Goal: Task Accomplishment & Management: Use online tool/utility

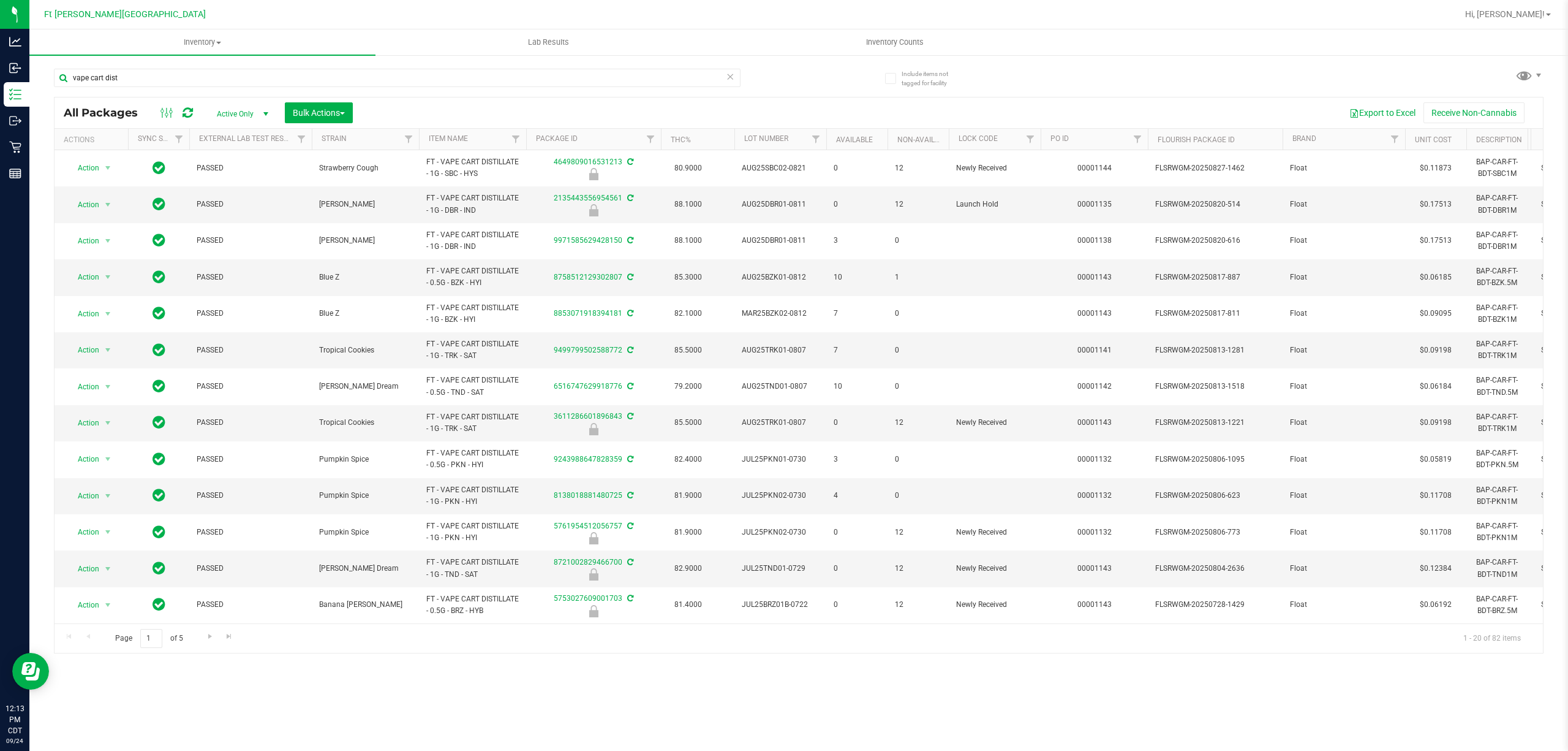
drag, startPoint x: 0, startPoint y: 0, endPoint x: 733, endPoint y: 74, distance: 736.7
click at [733, 74] on icon at bounding box center [730, 75] width 9 height 14
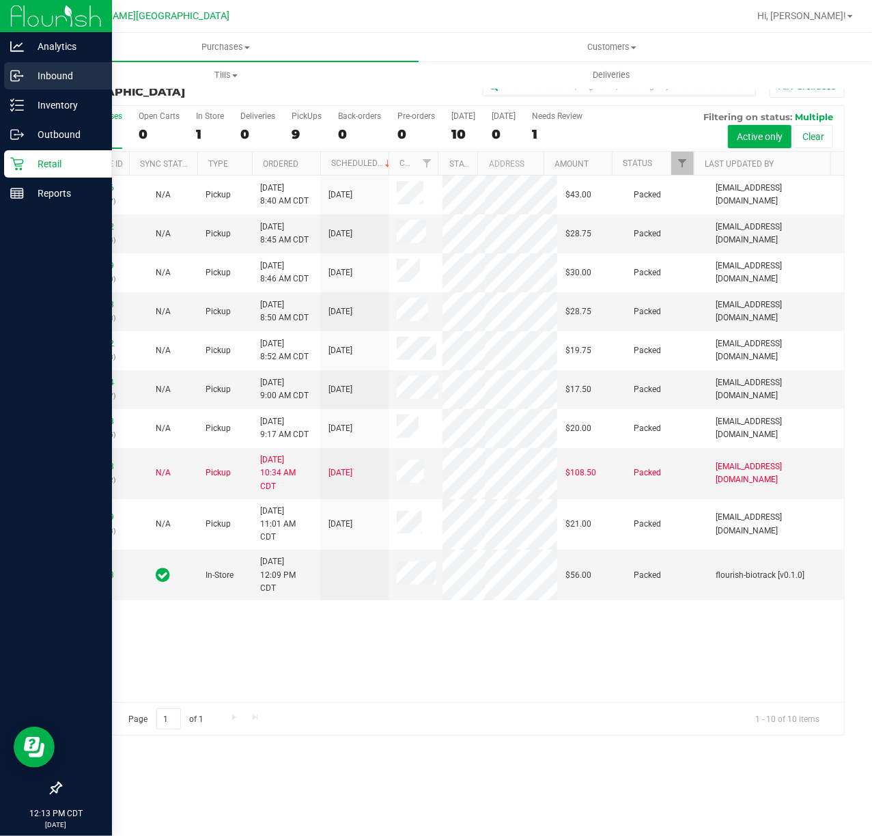
click at [52, 70] on p "Inbound" at bounding box center [65, 76] width 82 height 16
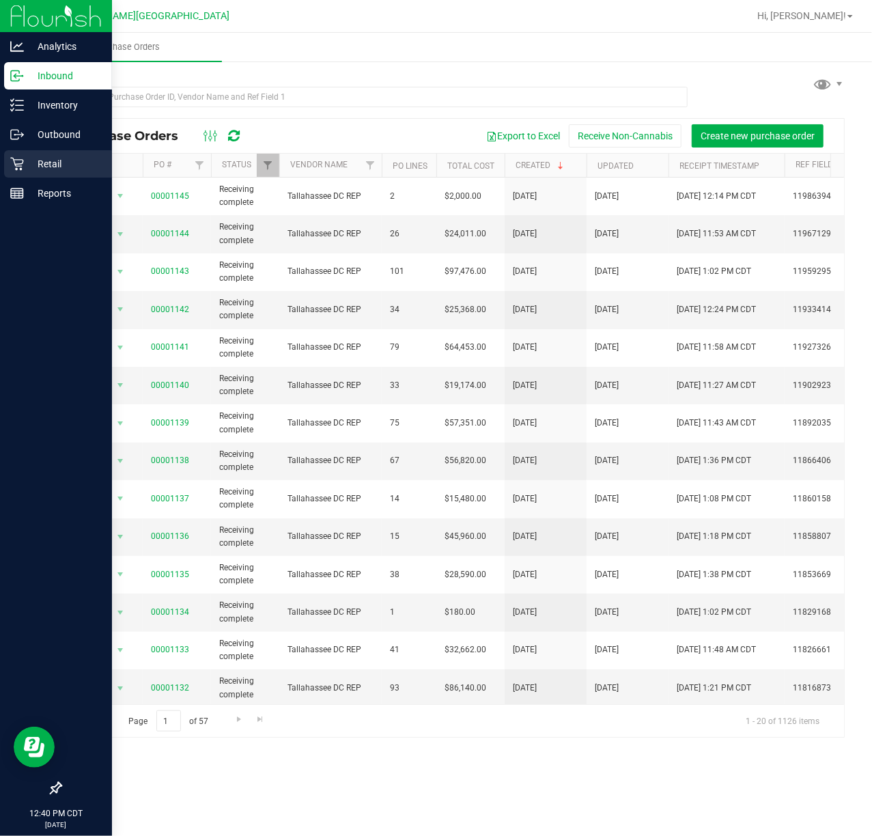
click at [33, 171] on p "Retail" at bounding box center [65, 164] width 82 height 16
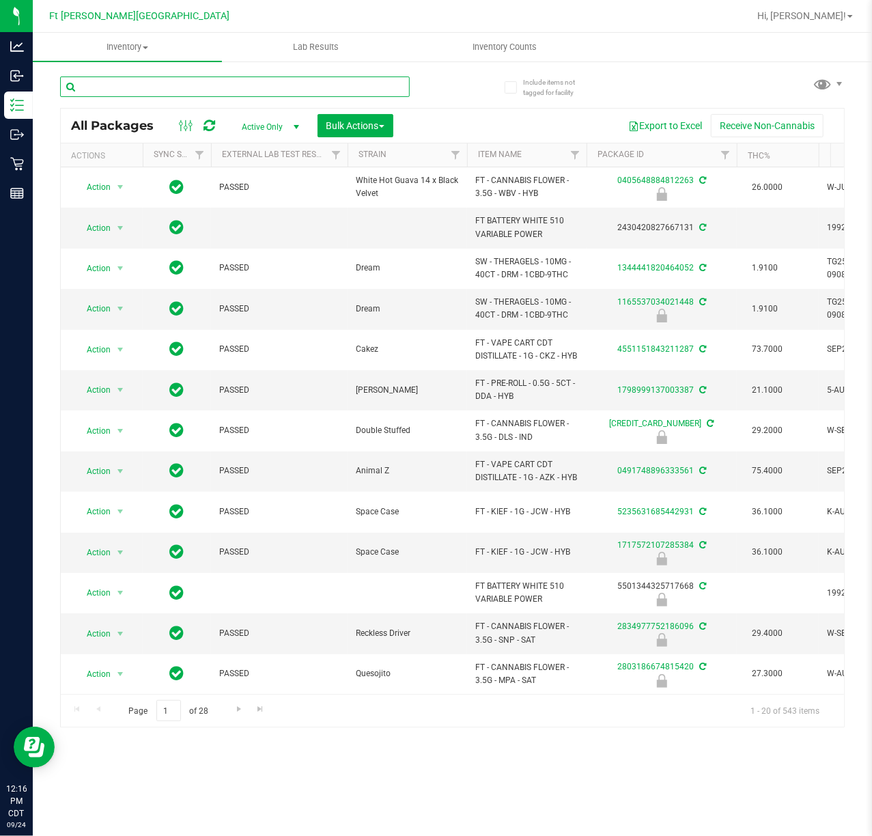
click at [138, 80] on input "text" at bounding box center [235, 86] width 350 height 20
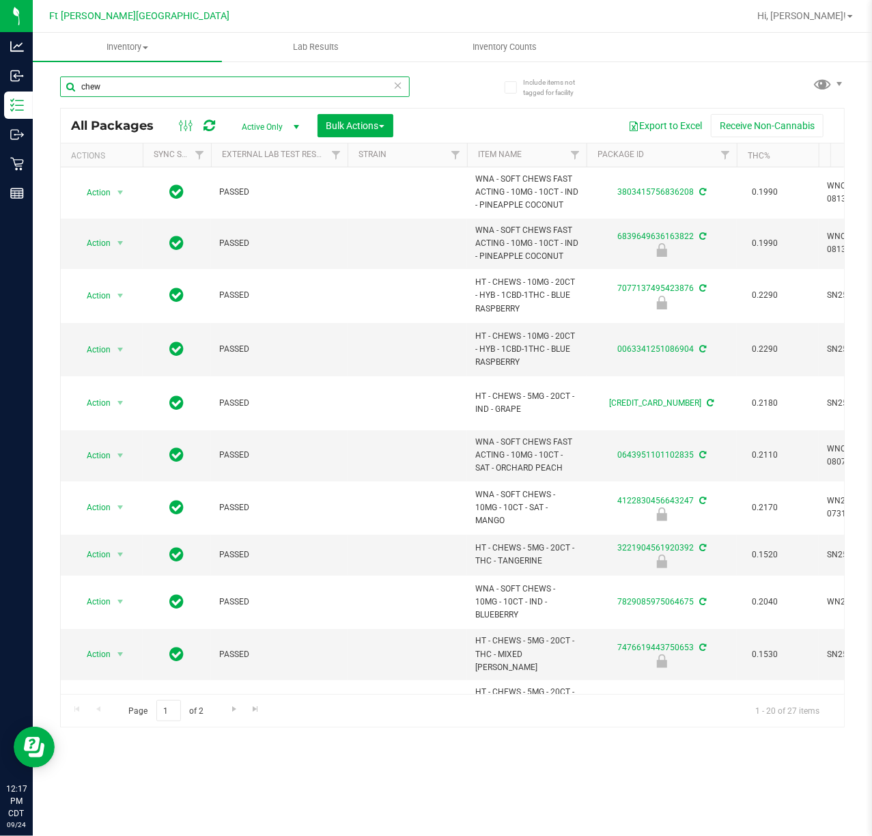
click at [156, 79] on input "chew" at bounding box center [235, 86] width 350 height 20
click at [156, 80] on input "chew" at bounding box center [235, 86] width 350 height 20
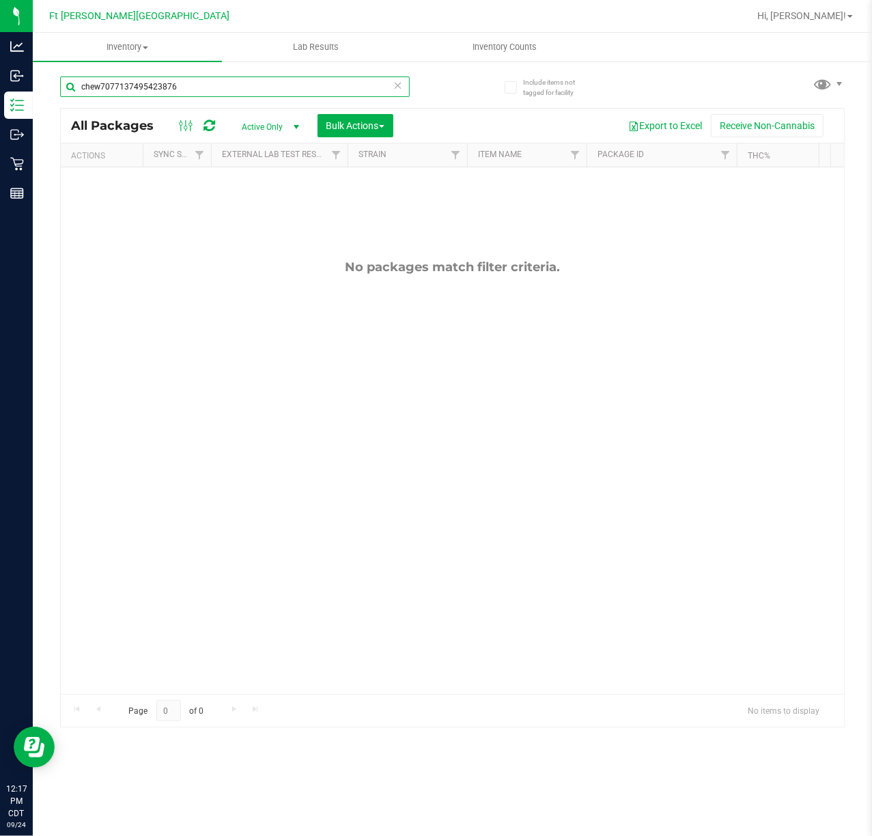
drag, startPoint x: 102, startPoint y: 85, endPoint x: -123, endPoint y: 116, distance: 227.4
click at [0, 116] on html "Analytics Inbound Inventory Outbound Retail Reports 12:17 PM CDT 09/24/2025 09/…" at bounding box center [436, 418] width 872 height 836
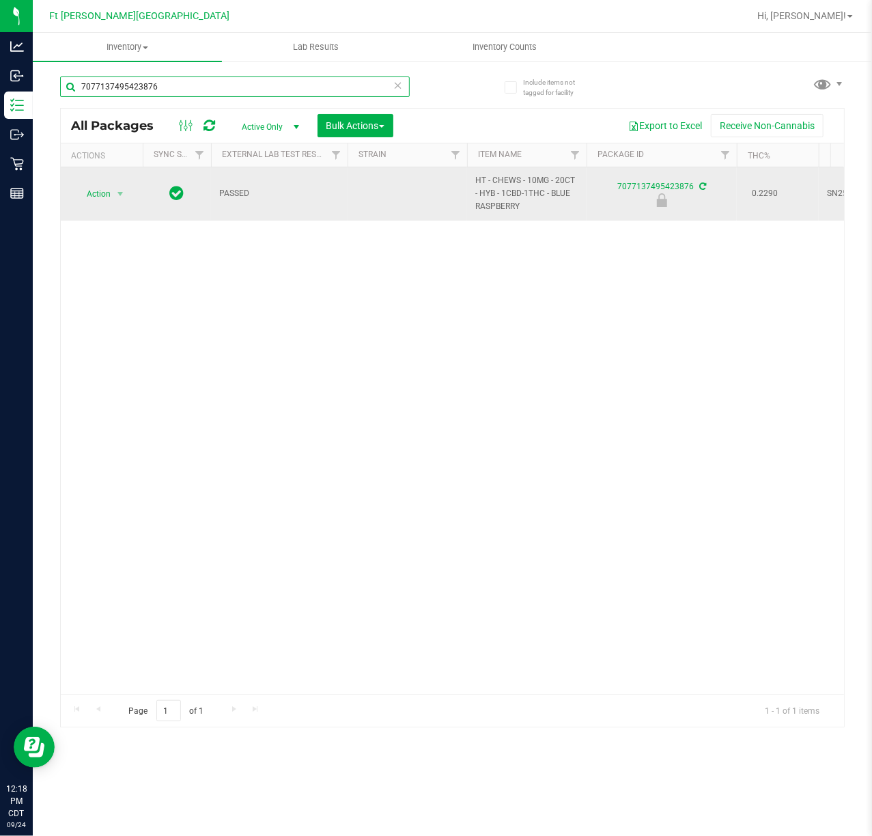
type input "7077137495423876"
click at [111, 194] on span "Action" at bounding box center [92, 193] width 37 height 19
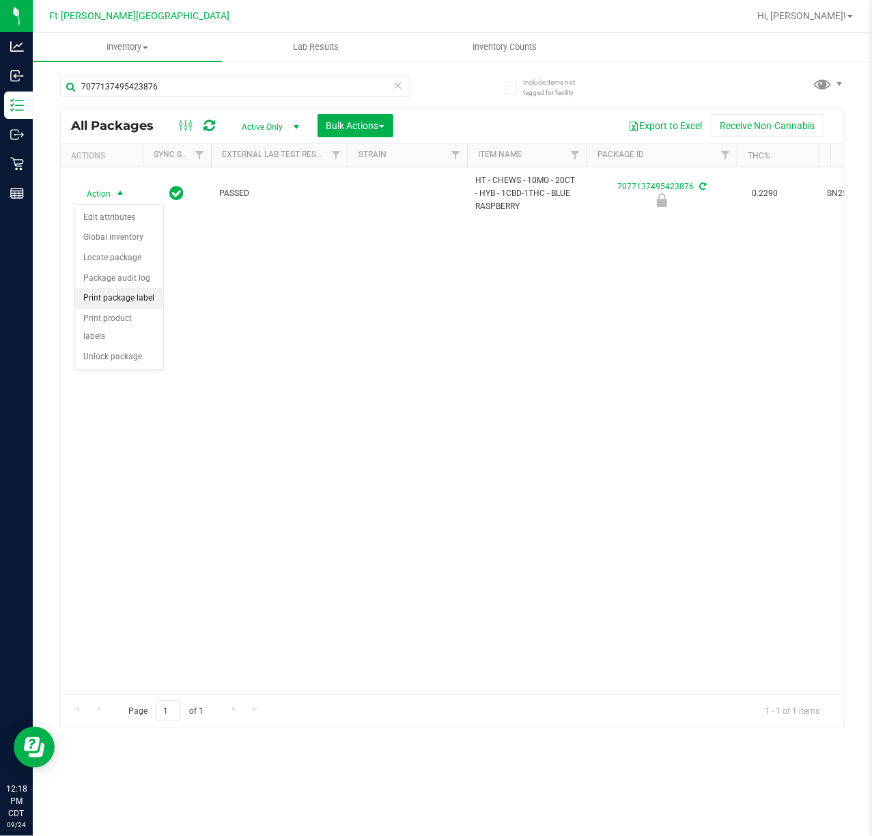
click at [127, 301] on li "Print package label" at bounding box center [119, 298] width 88 height 20
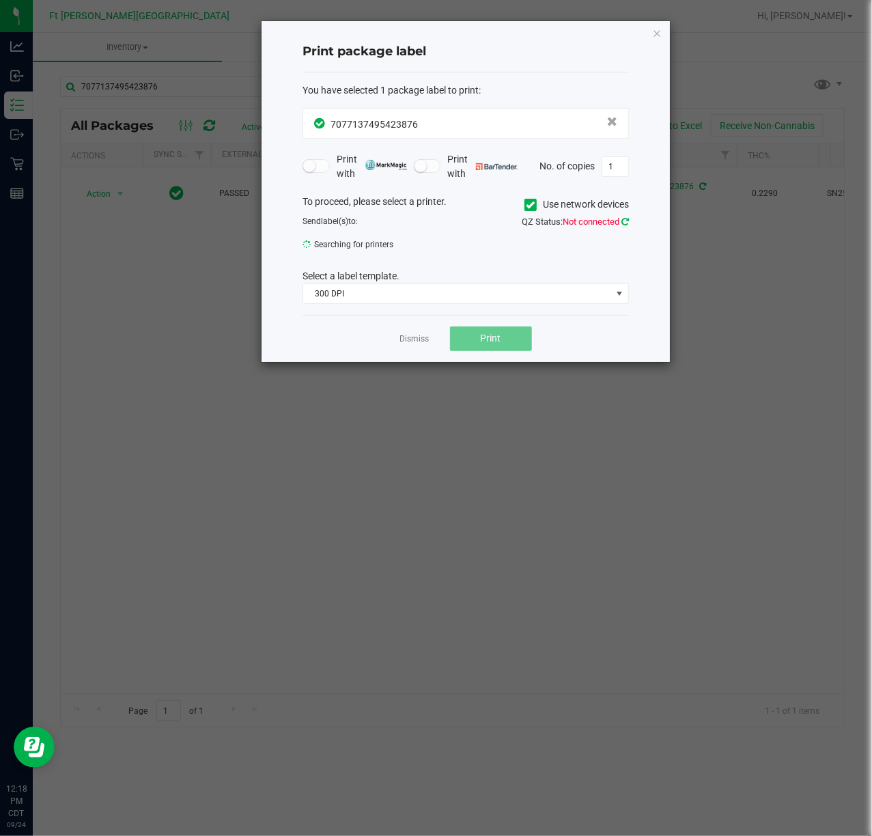
click at [624, 219] on icon at bounding box center [625, 221] width 8 height 9
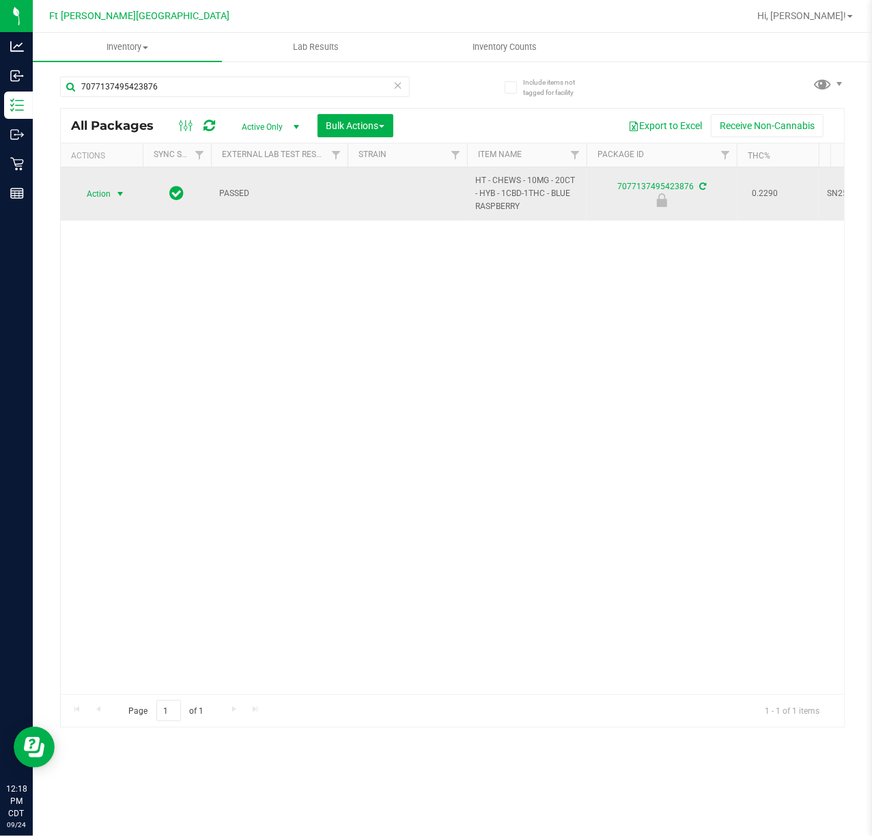
click at [110, 193] on span "Action" at bounding box center [101, 193] width 55 height 19
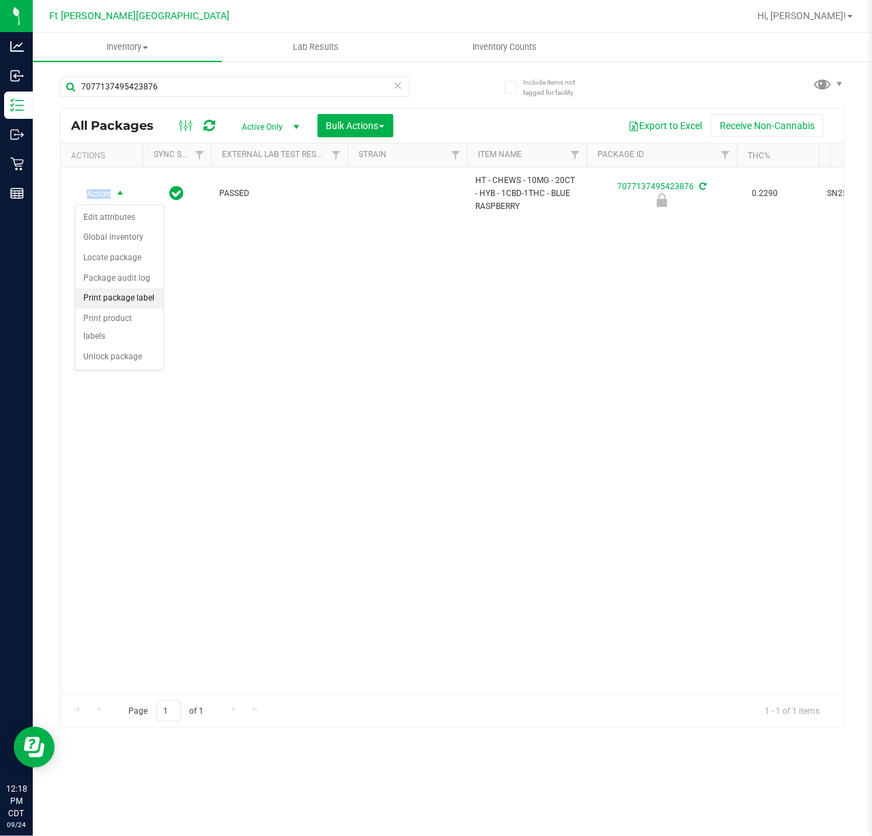
click at [139, 302] on li "Print package label" at bounding box center [119, 298] width 88 height 20
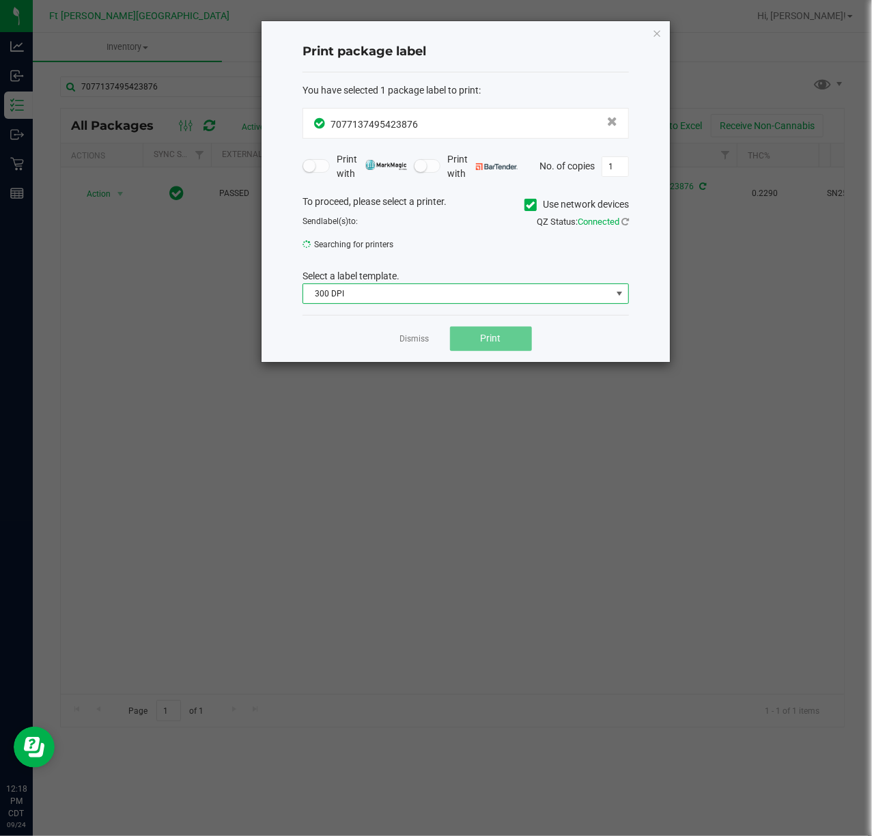
click at [373, 291] on span "300 DPI" at bounding box center [457, 293] width 308 height 19
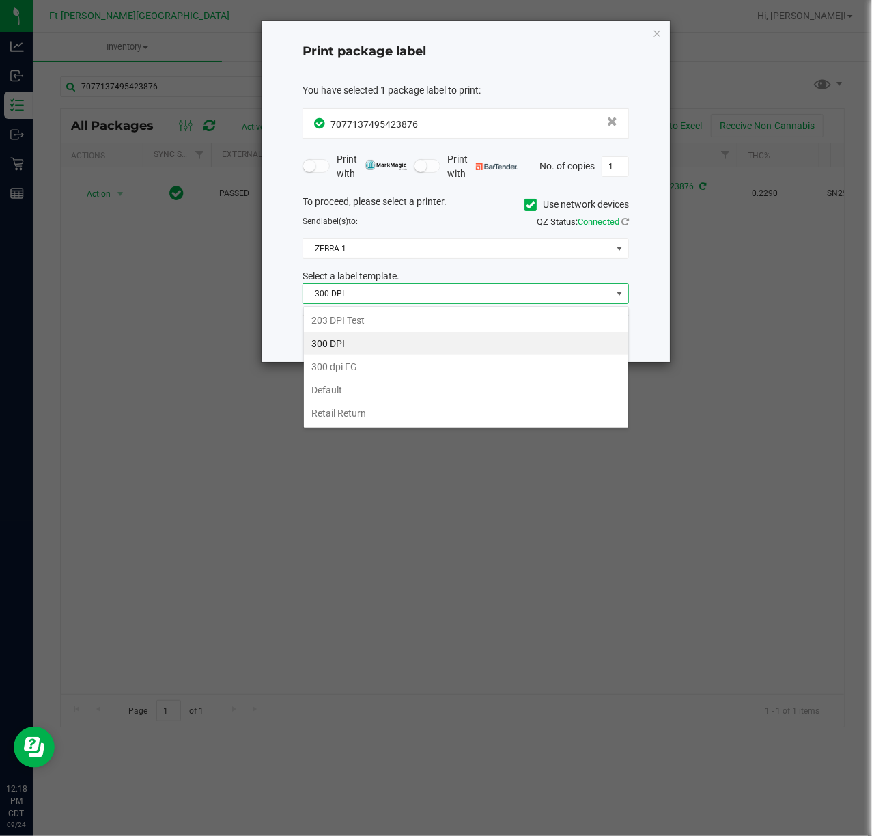
scroll to position [20, 326]
drag, startPoint x: 371, startPoint y: 315, endPoint x: 391, endPoint y: 287, distance: 34.5
click at [372, 315] on li "203 DPI Test" at bounding box center [466, 320] width 324 height 23
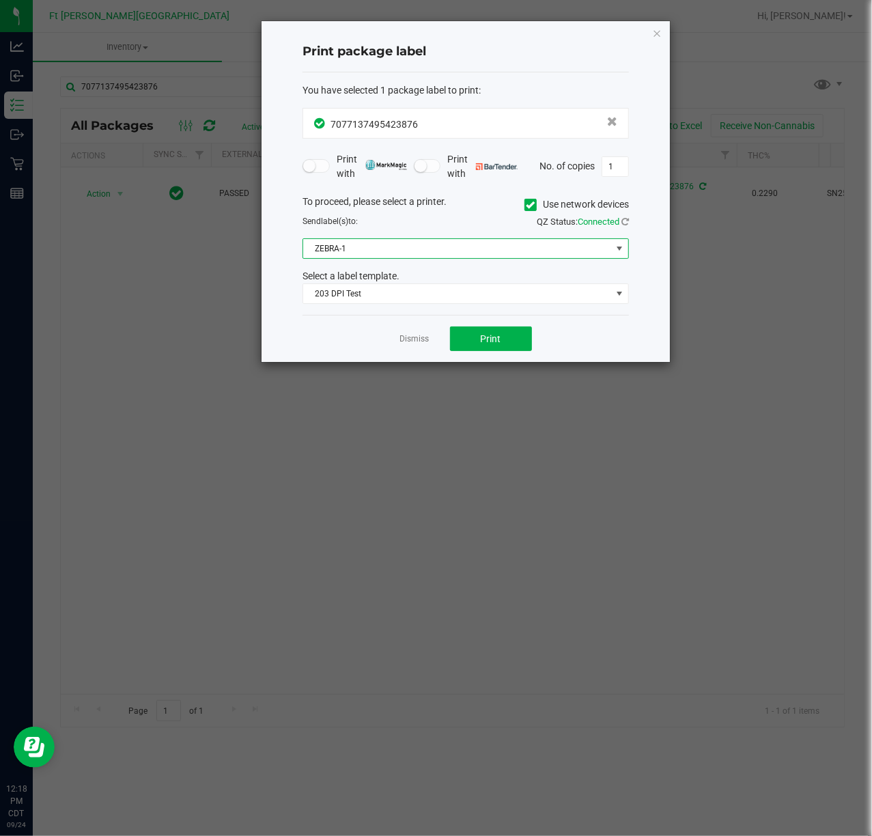
click at [422, 244] on span "ZEBRA-1" at bounding box center [457, 248] width 308 height 19
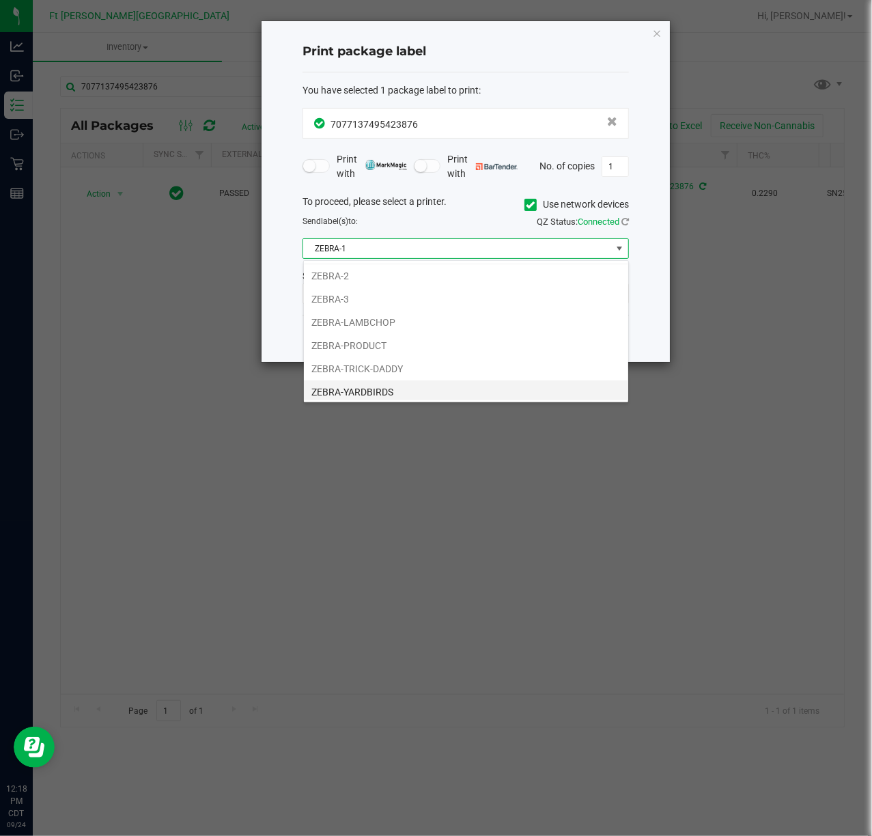
scroll to position [29, 0]
click at [383, 391] on li "ZEBRA-YARDBIRDS" at bounding box center [466, 388] width 324 height 23
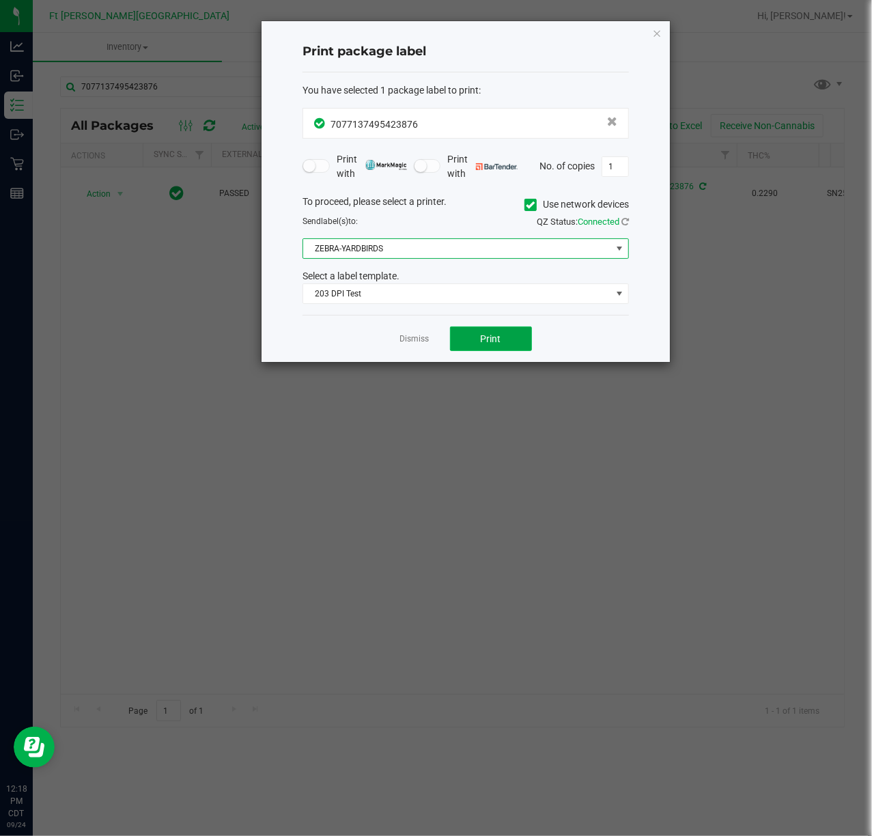
click at [482, 342] on span "Print" at bounding box center [491, 338] width 20 height 11
click at [410, 340] on link "Dismiss" at bounding box center [414, 339] width 29 height 12
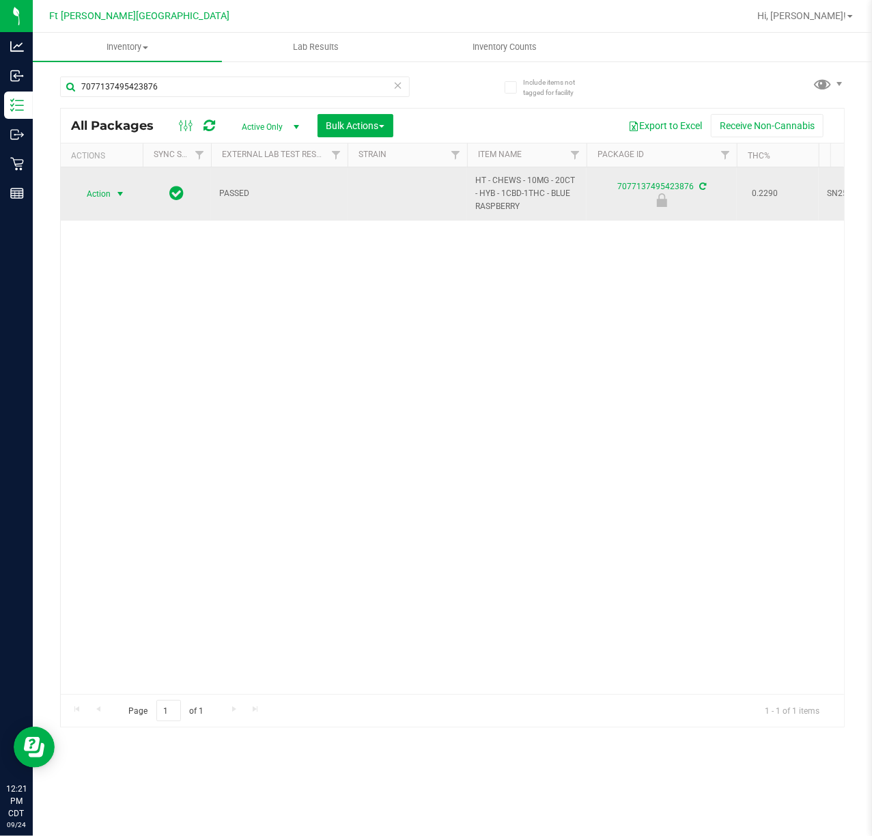
click at [126, 197] on span "select" at bounding box center [120, 193] width 11 height 11
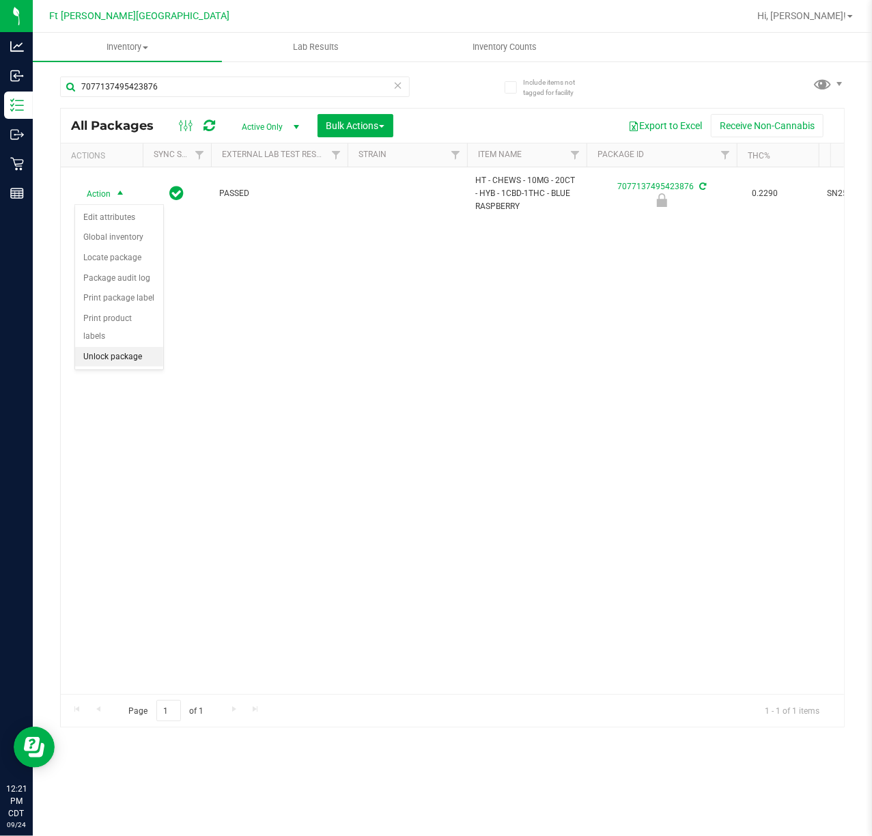
click at [124, 354] on li "Unlock package" at bounding box center [119, 357] width 88 height 20
click at [397, 79] on icon at bounding box center [398, 84] width 10 height 16
